Goal: Transaction & Acquisition: Purchase product/service

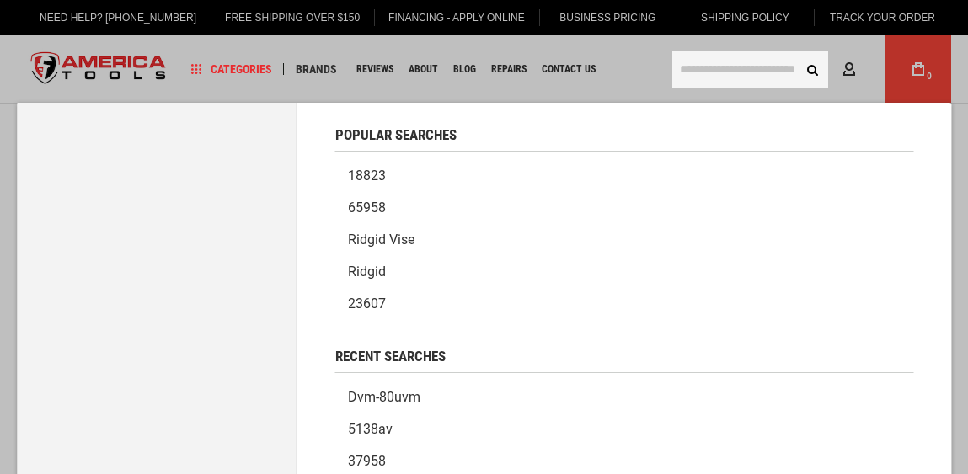
click at [770, 67] on input "text" at bounding box center [750, 69] width 156 height 37
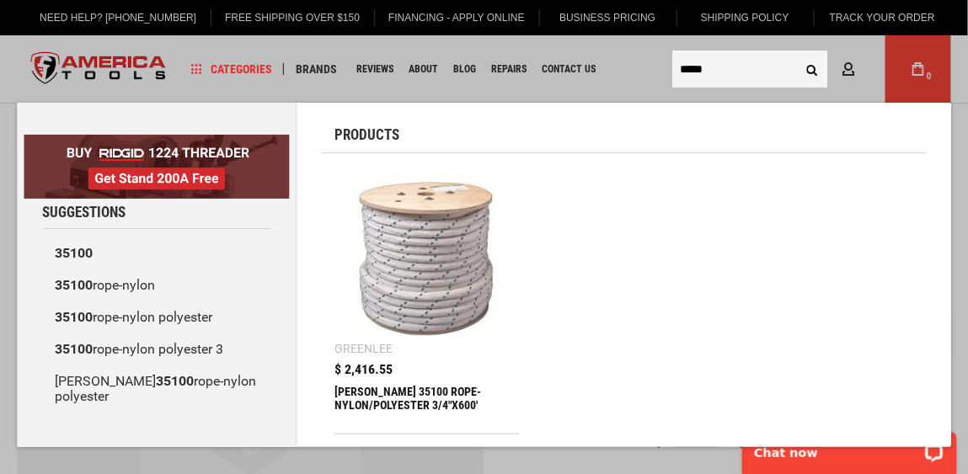
type input "*****"
click at [796, 53] on button "Search" at bounding box center [812, 69] width 32 height 32
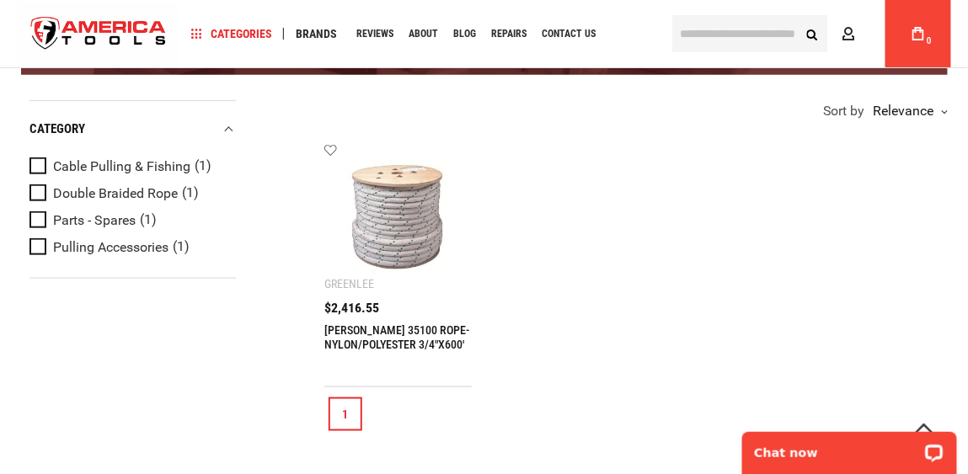
click at [432, 209] on img at bounding box center [398, 217] width 114 height 114
